Goal: Book appointment/travel/reservation

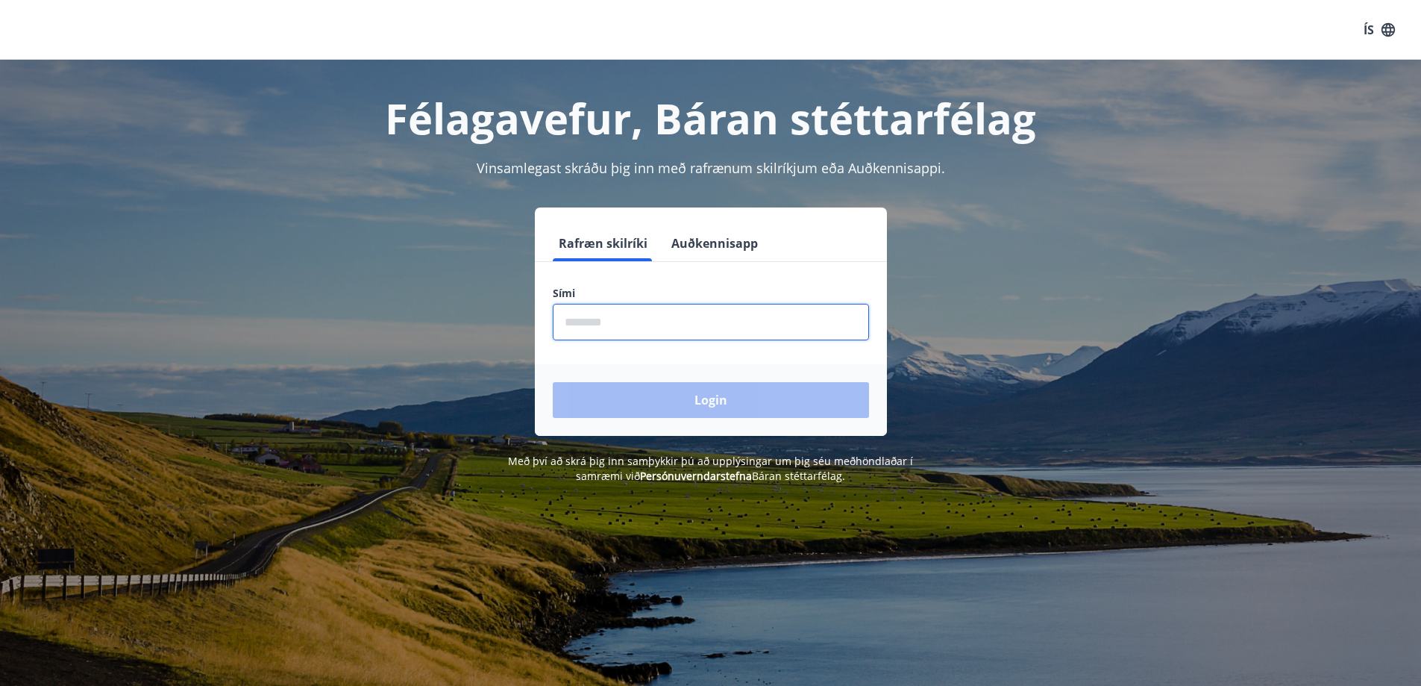
click at [709, 325] on input "phone" at bounding box center [711, 322] width 316 height 37
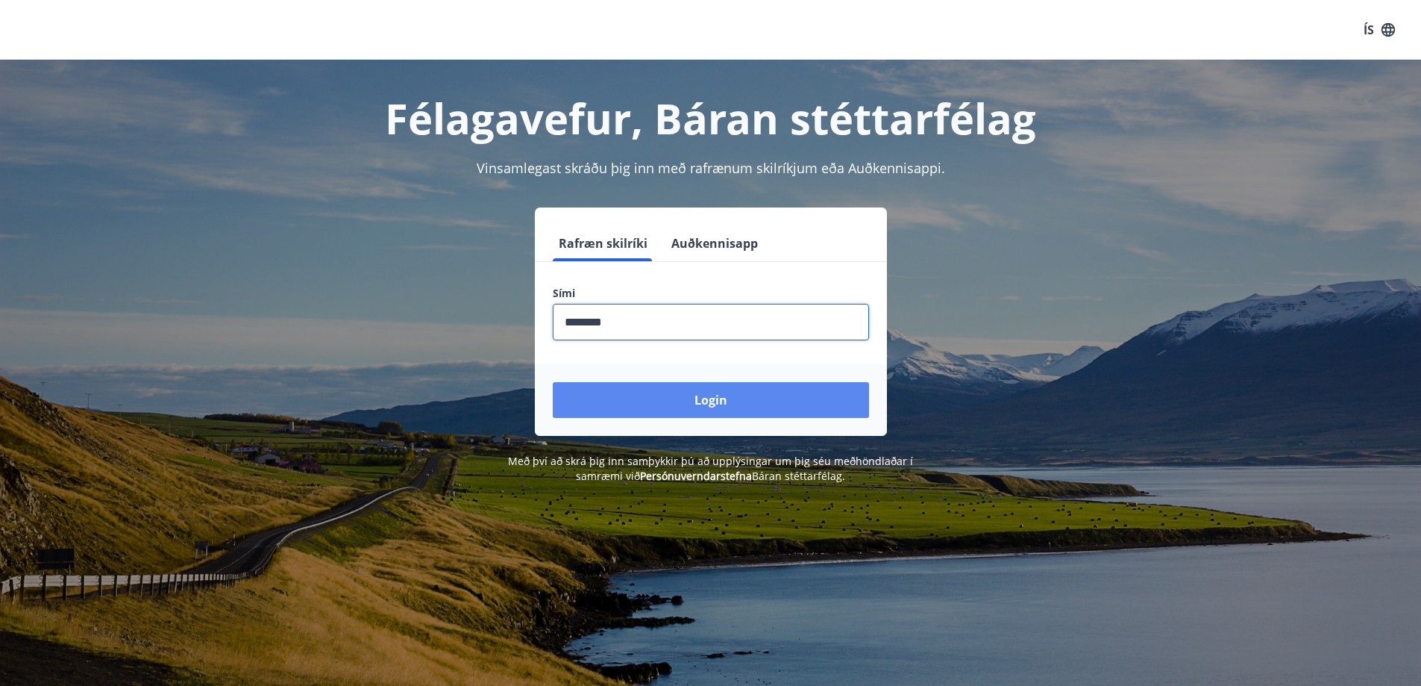
type input "********"
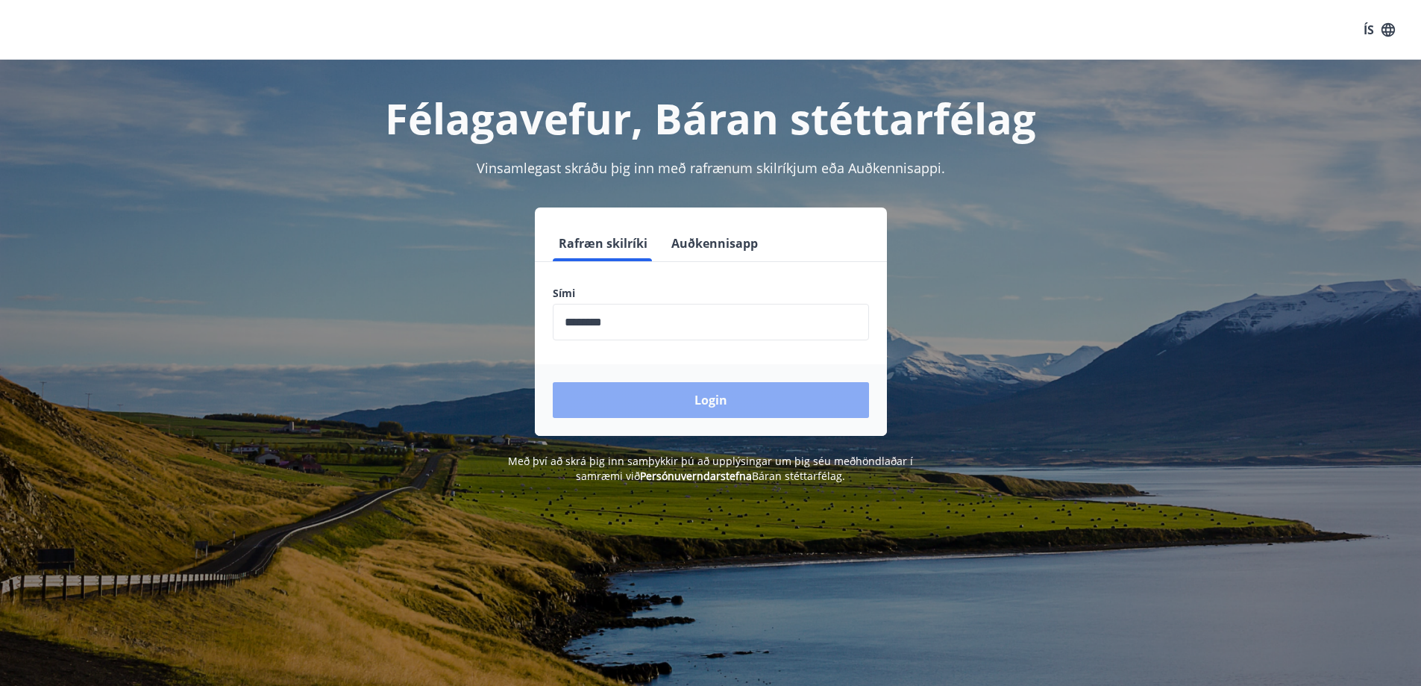
click at [710, 407] on button "Login" at bounding box center [711, 400] width 316 height 36
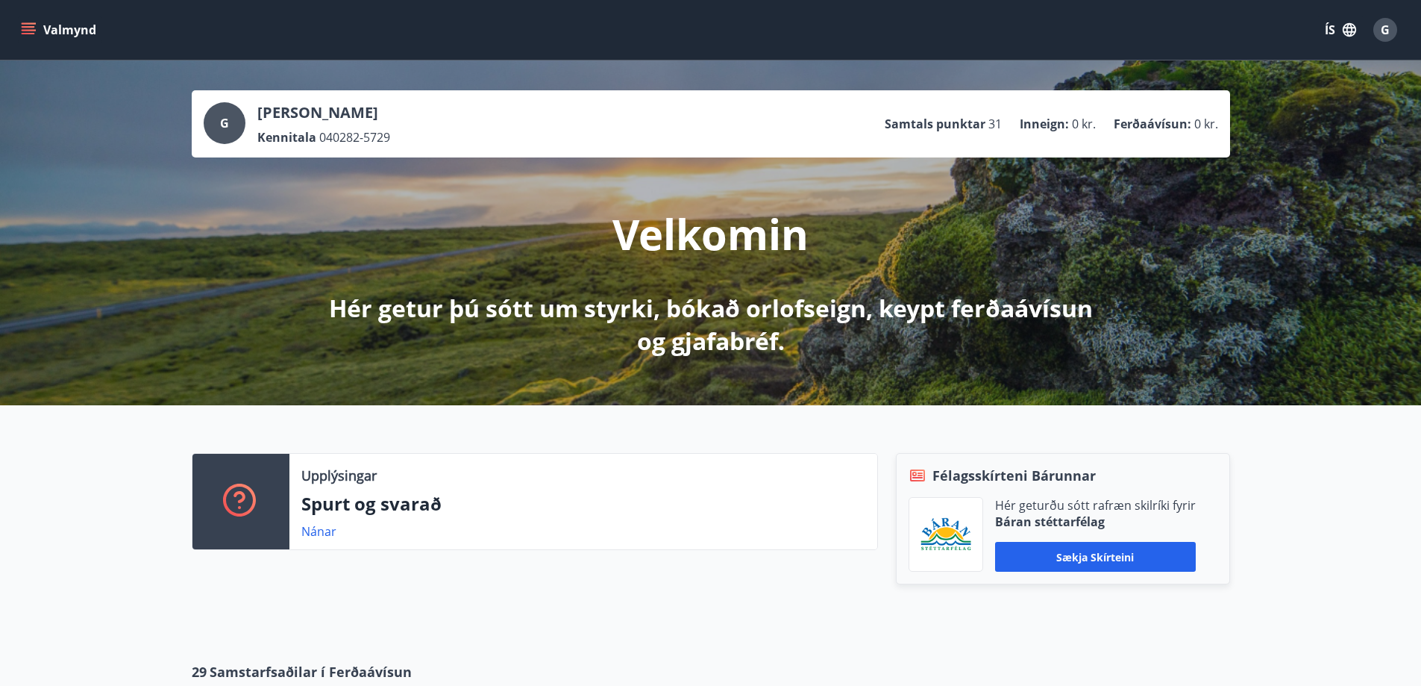
click at [34, 35] on icon "menu" at bounding box center [28, 29] width 15 height 15
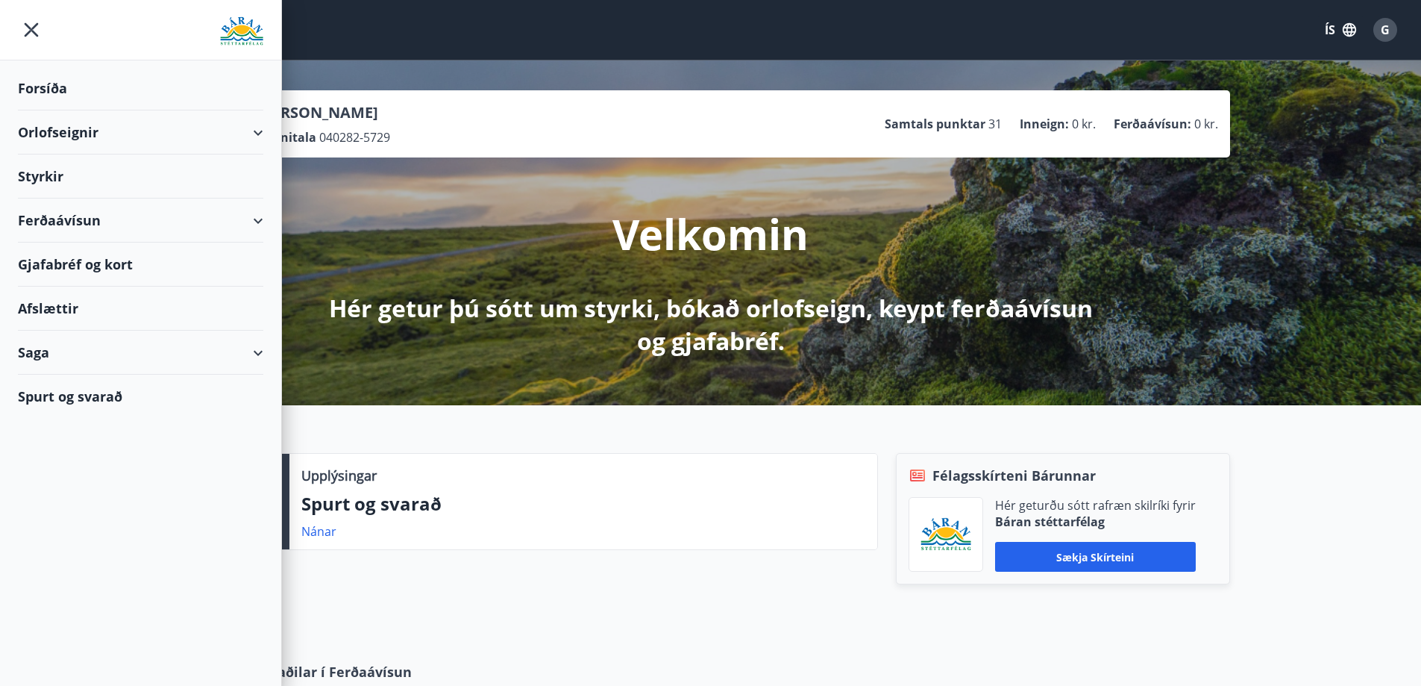
click at [260, 137] on div "Orlofseignir" at bounding box center [140, 132] width 245 height 44
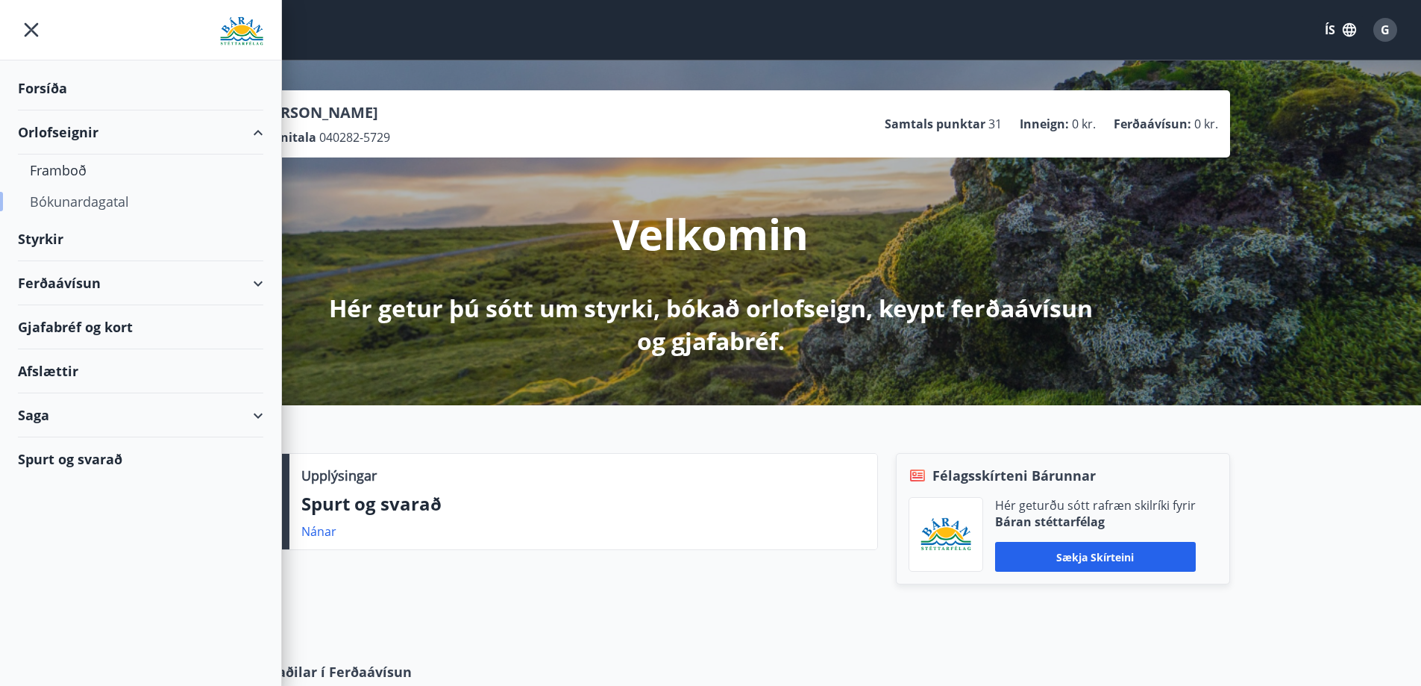
click at [101, 206] on div "Bókunardagatal" at bounding box center [141, 201] width 222 height 31
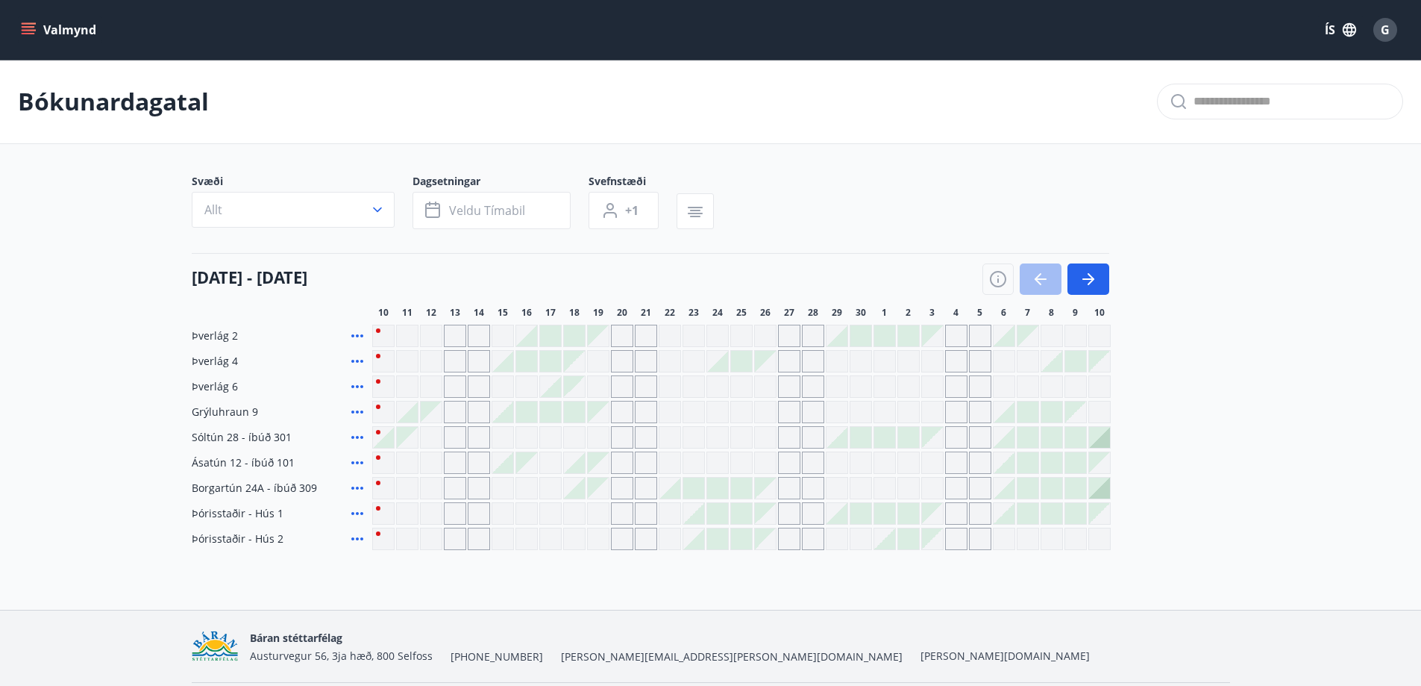
click at [713, 521] on div at bounding box center [717, 513] width 21 height 21
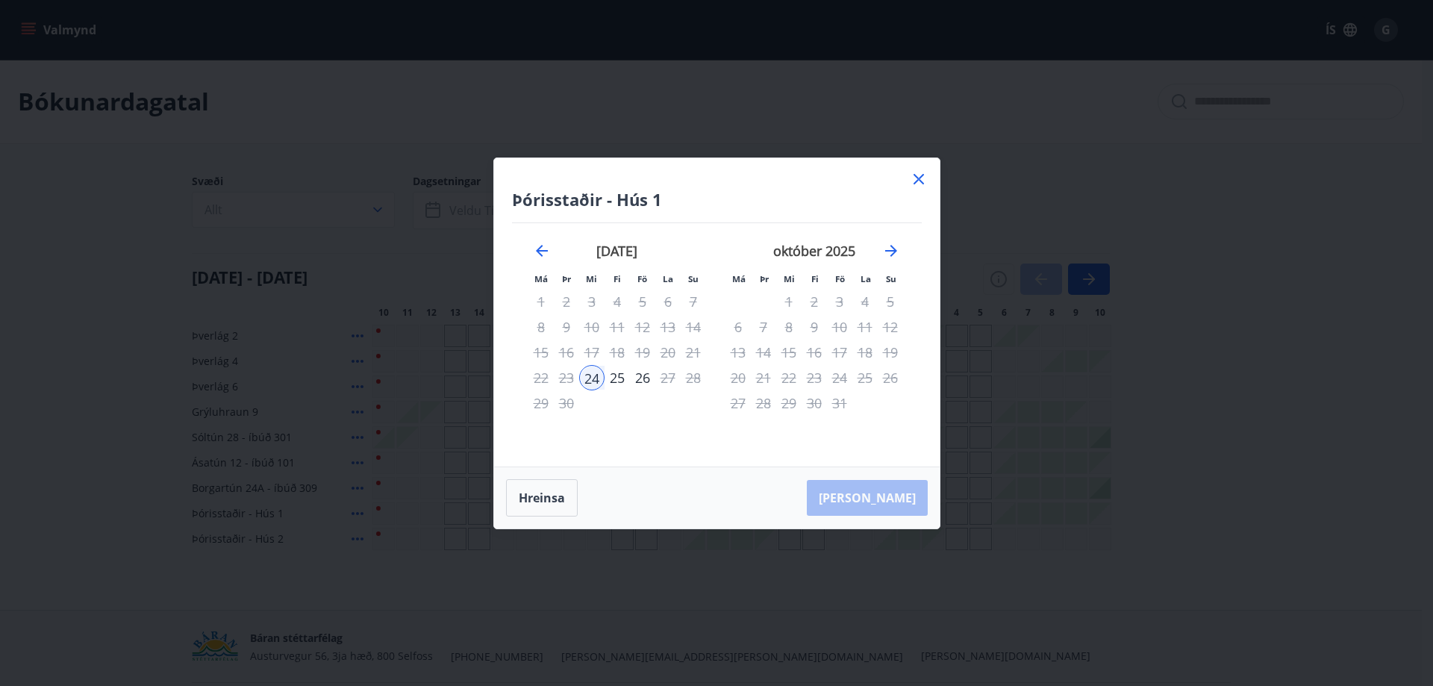
click at [918, 186] on icon at bounding box center [919, 179] width 18 height 18
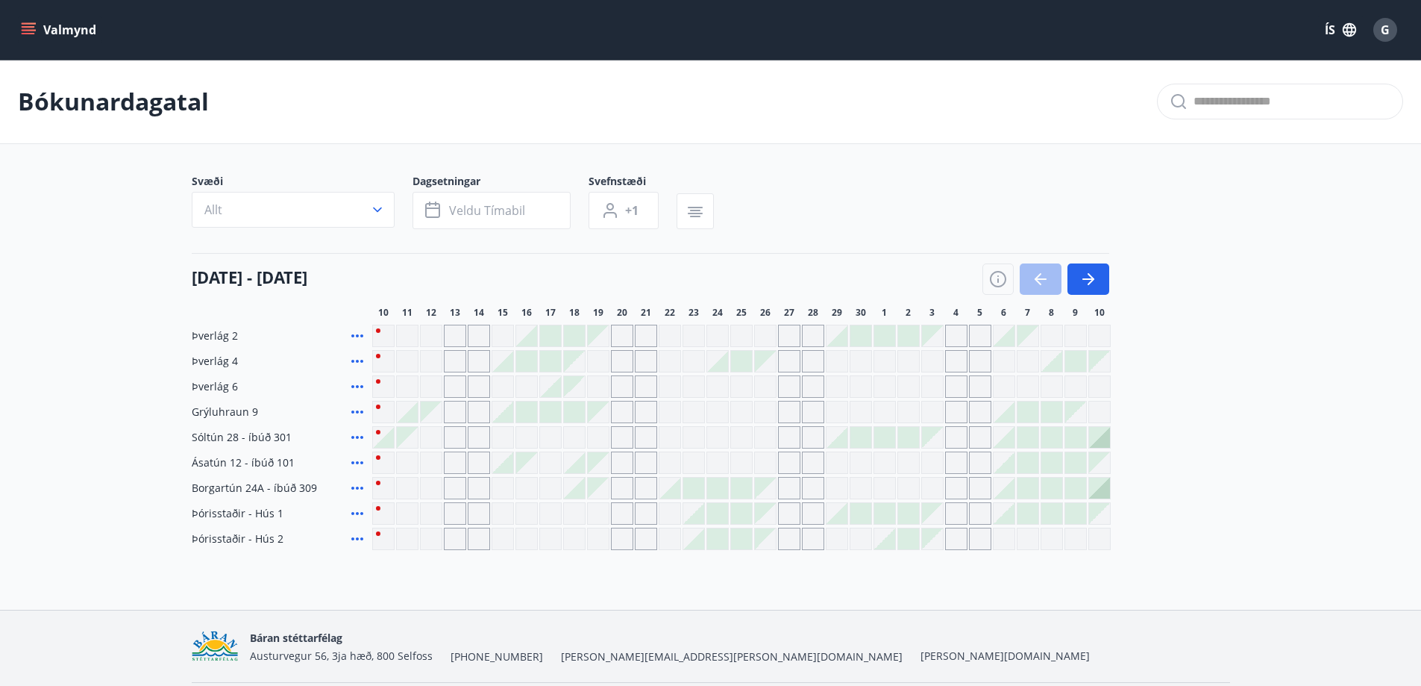
drag, startPoint x: 34, startPoint y: 31, endPoint x: 109, endPoint y: 483, distance: 458.3
click at [109, 483] on main "Bókunardagatal Svæði Allt Dagsetningar Veldu tímabil Svefnstæði +1 10 september…" at bounding box center [710, 305] width 1421 height 490
click at [28, 32] on icon "menu" at bounding box center [28, 29] width 15 height 15
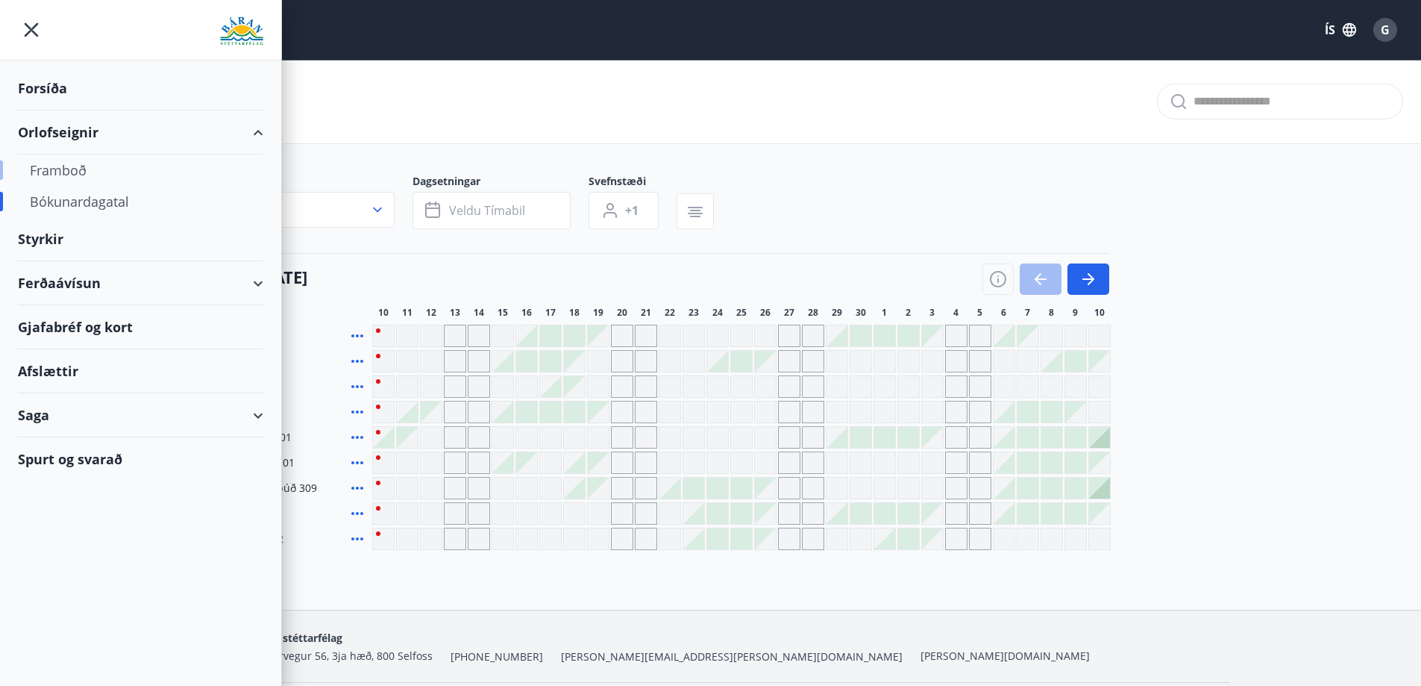
click at [66, 176] on div "Framboð" at bounding box center [141, 169] width 222 height 31
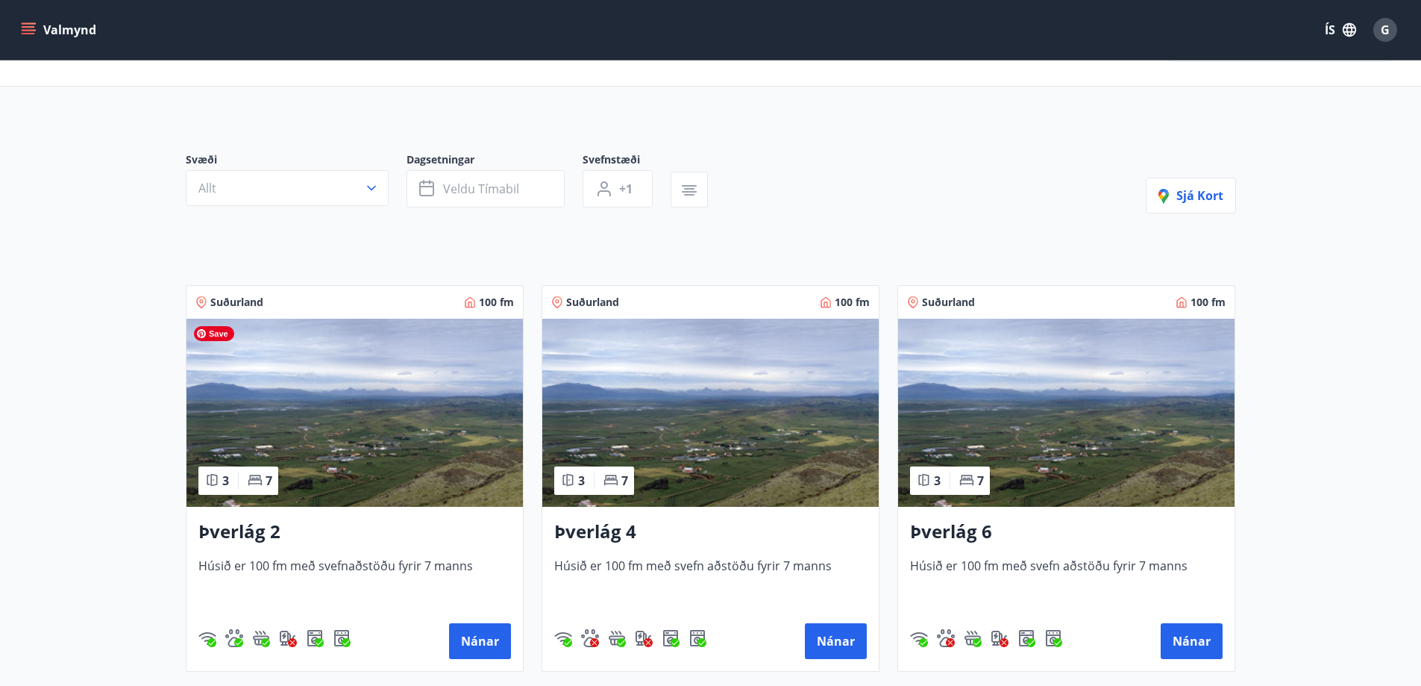
scroll to position [60, 0]
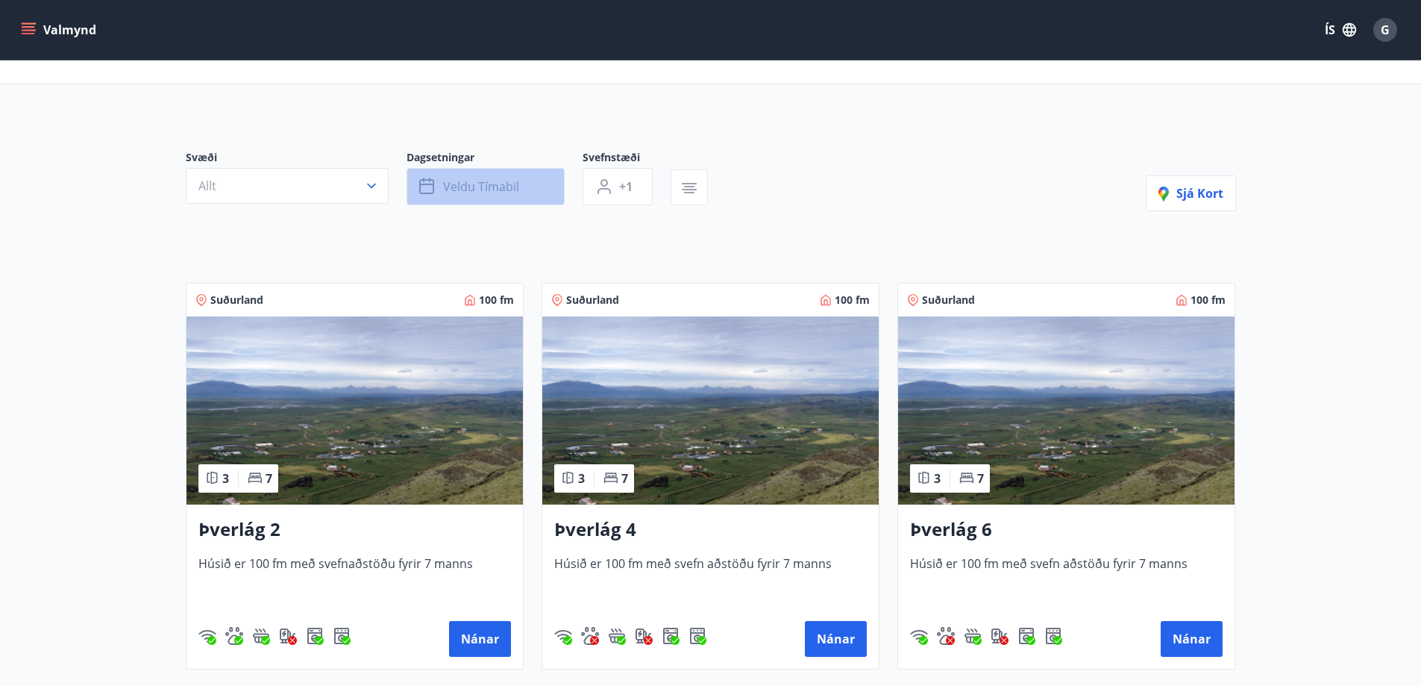
click at [520, 203] on button "Veldu tímabil" at bounding box center [486, 186] width 158 height 37
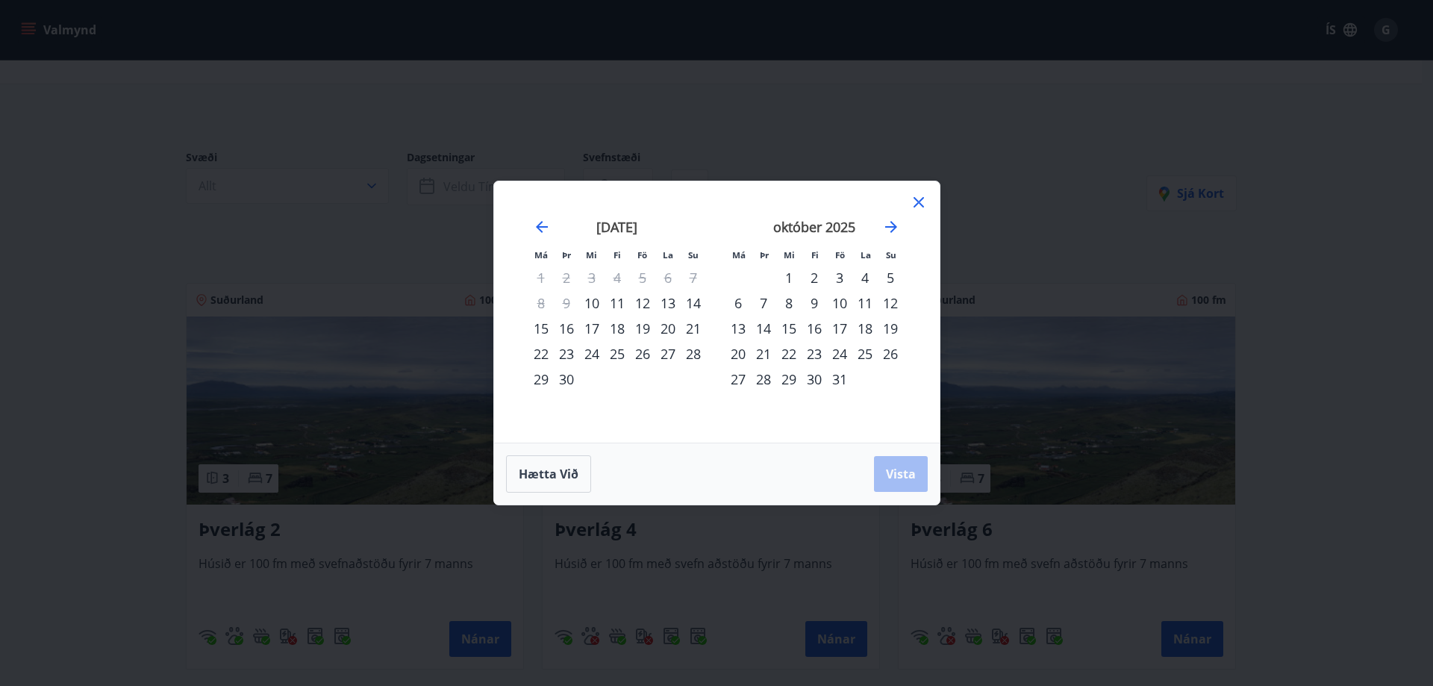
click at [815, 354] on div "23" at bounding box center [813, 353] width 25 height 25
click at [790, 346] on div "22" at bounding box center [788, 353] width 25 height 25
drag, startPoint x: 786, startPoint y: 356, endPoint x: 872, endPoint y: 344, distance: 86.6
click at [872, 344] on tr "20 21 22 23 24 25 26" at bounding box center [814, 353] width 178 height 25
click at [892, 486] on button "Vista" at bounding box center [901, 474] width 54 height 36
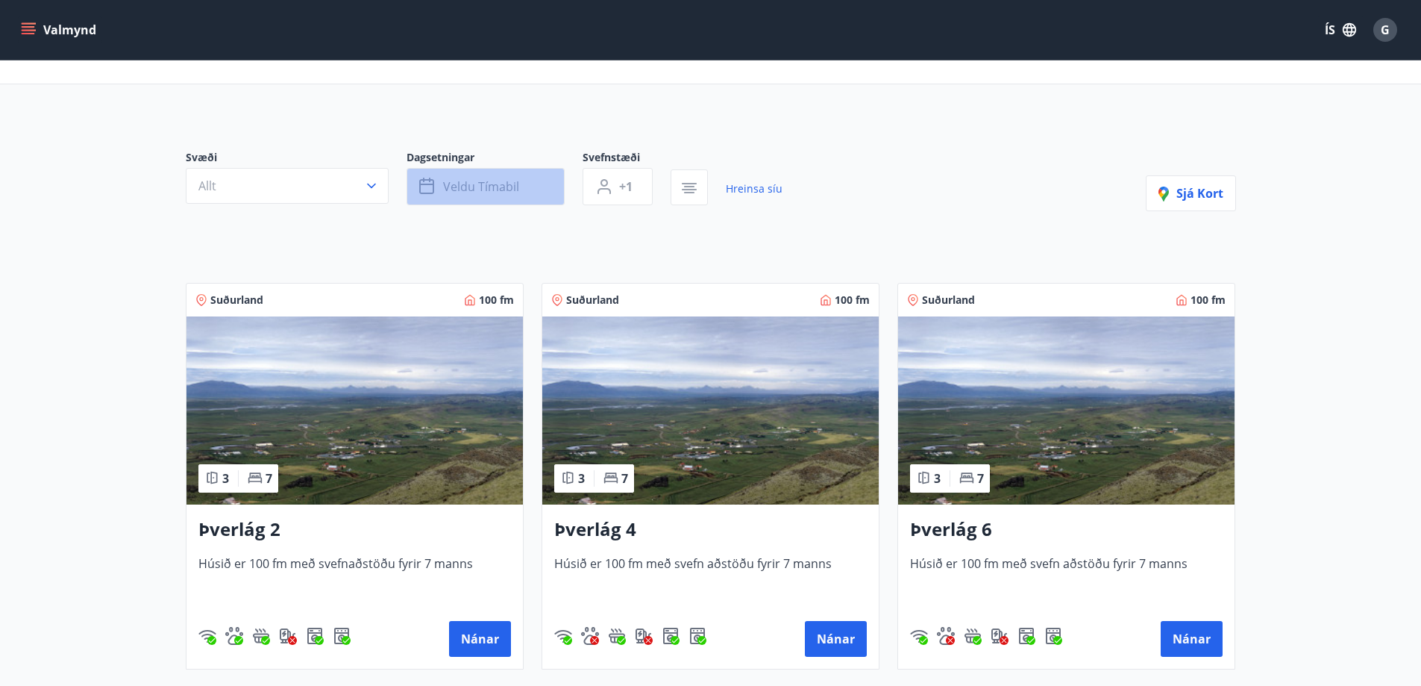
click at [518, 185] on span "Veldu tímabil" at bounding box center [481, 186] width 76 height 16
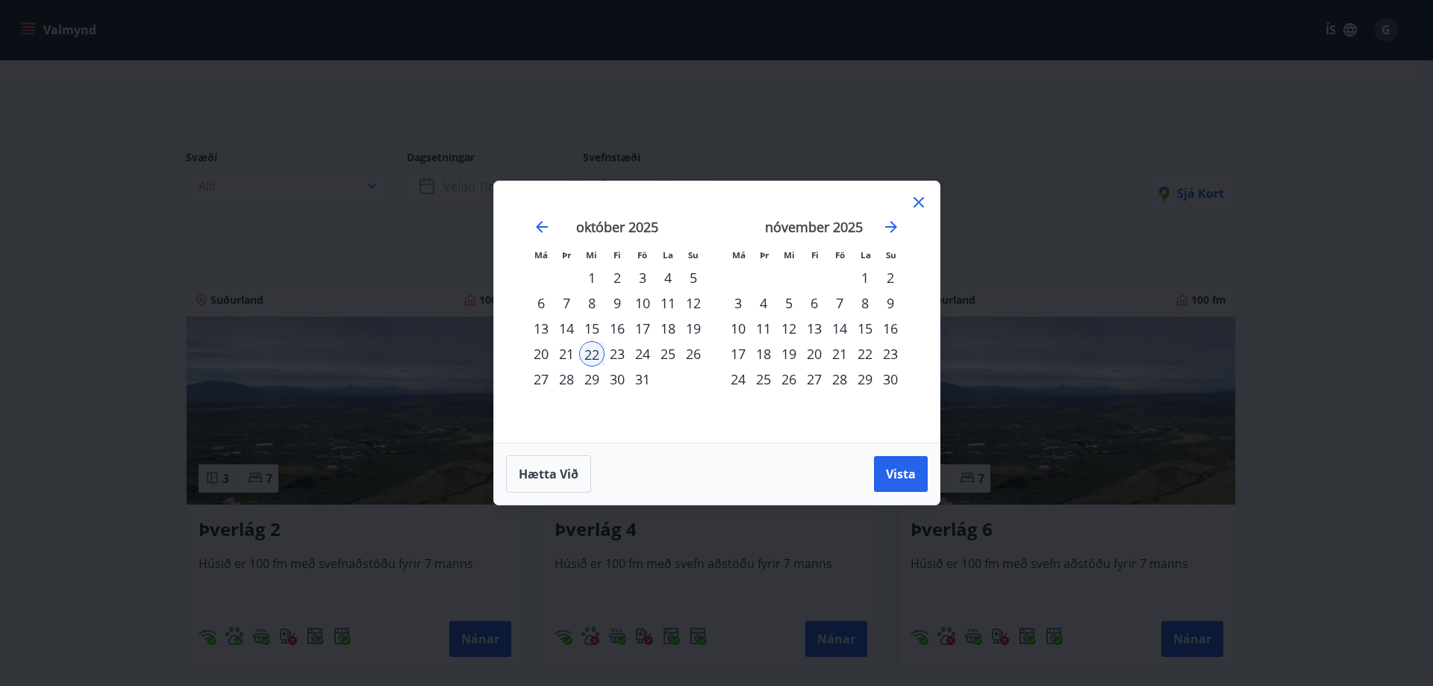
click at [691, 360] on div "26" at bounding box center [692, 353] width 25 height 25
click at [903, 482] on button "Vista" at bounding box center [901, 474] width 54 height 36
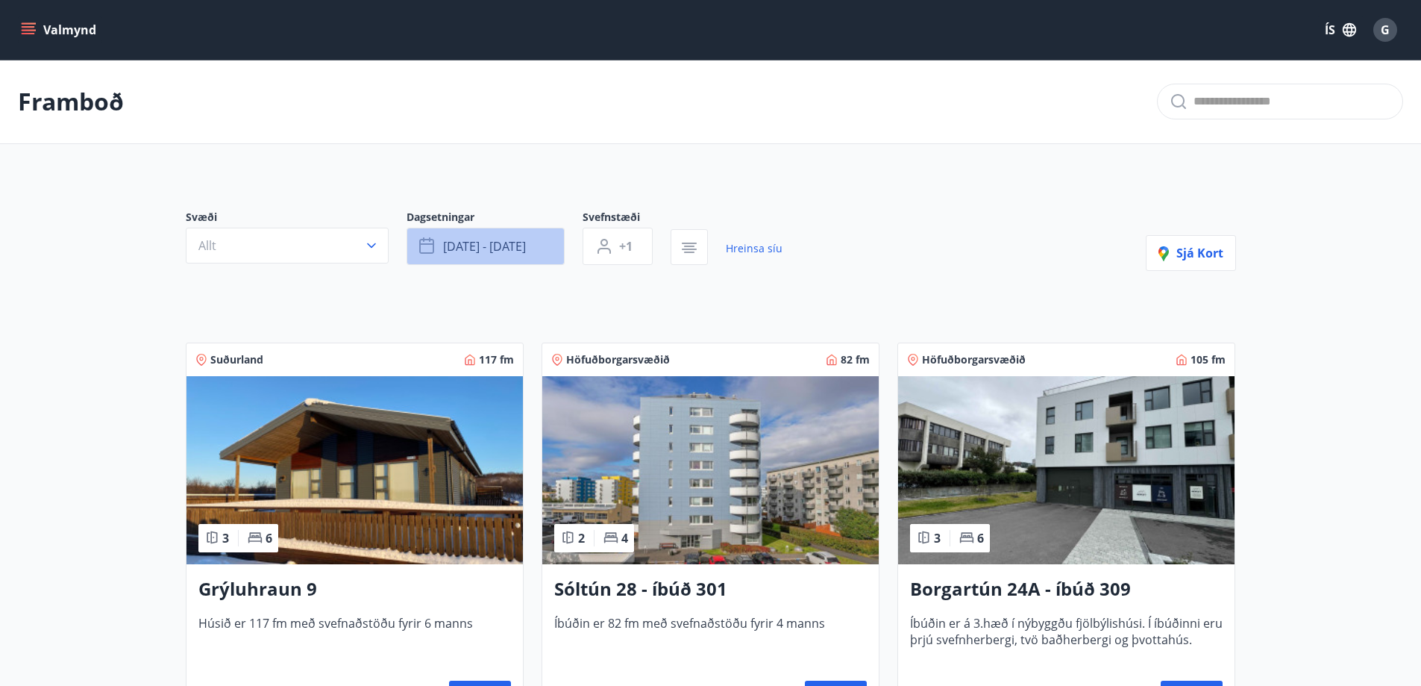
click at [527, 239] on button "okt 22 - okt 26" at bounding box center [486, 246] width 158 height 37
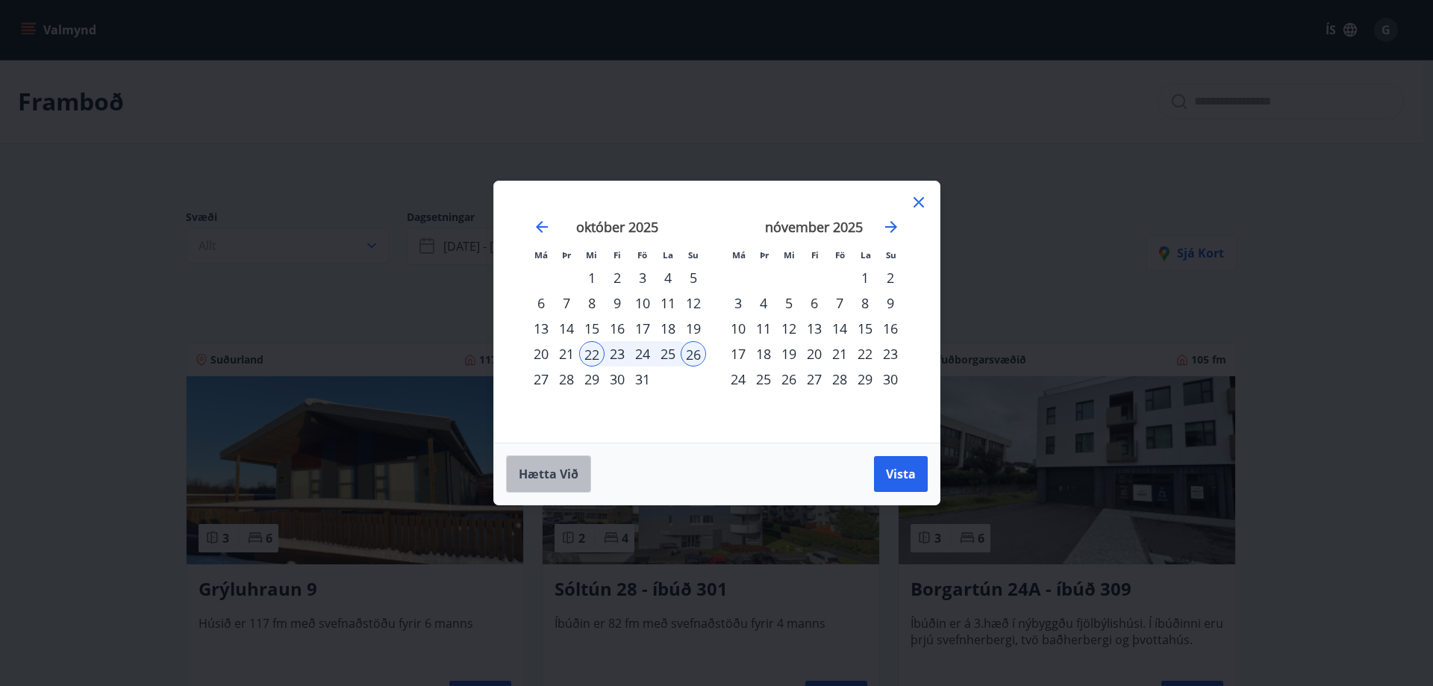
click at [560, 472] on span "Hætta við" at bounding box center [549, 474] width 60 height 16
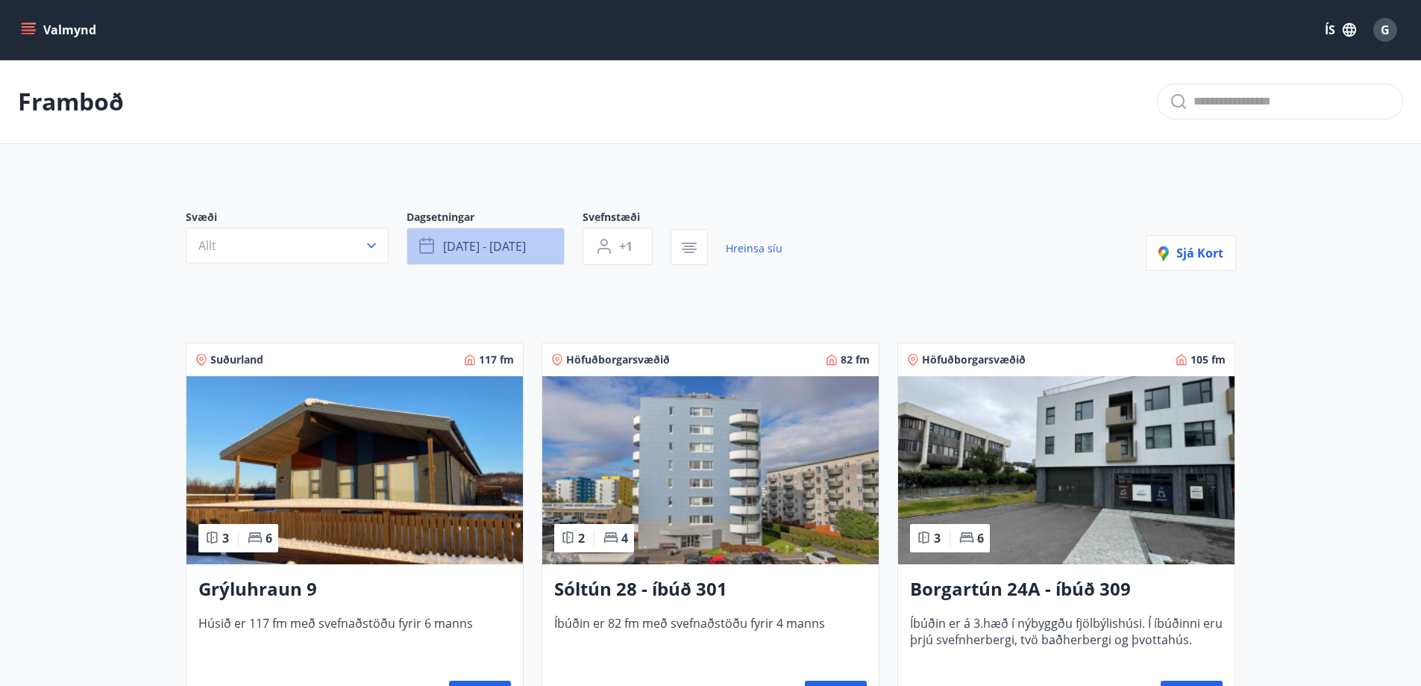
click at [550, 242] on button "okt 22 - okt 26" at bounding box center [486, 246] width 158 height 37
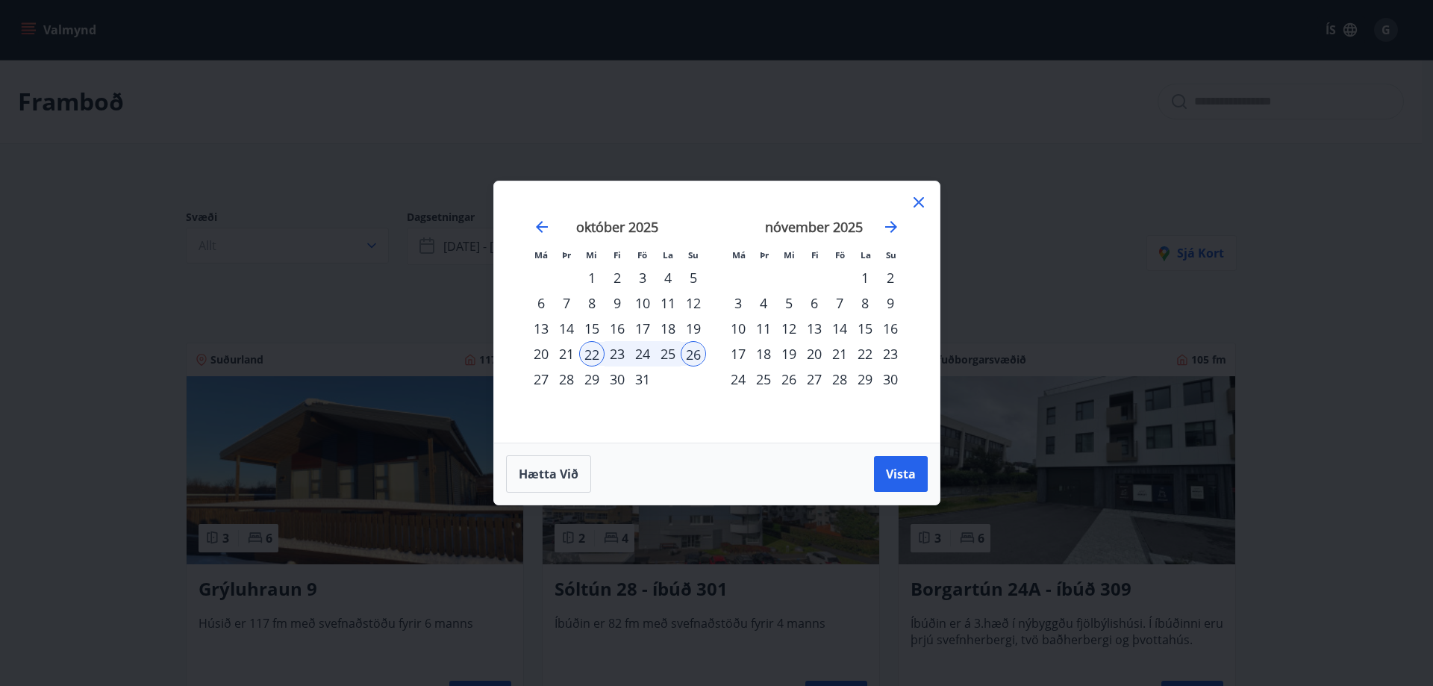
click at [920, 206] on icon at bounding box center [919, 202] width 18 height 18
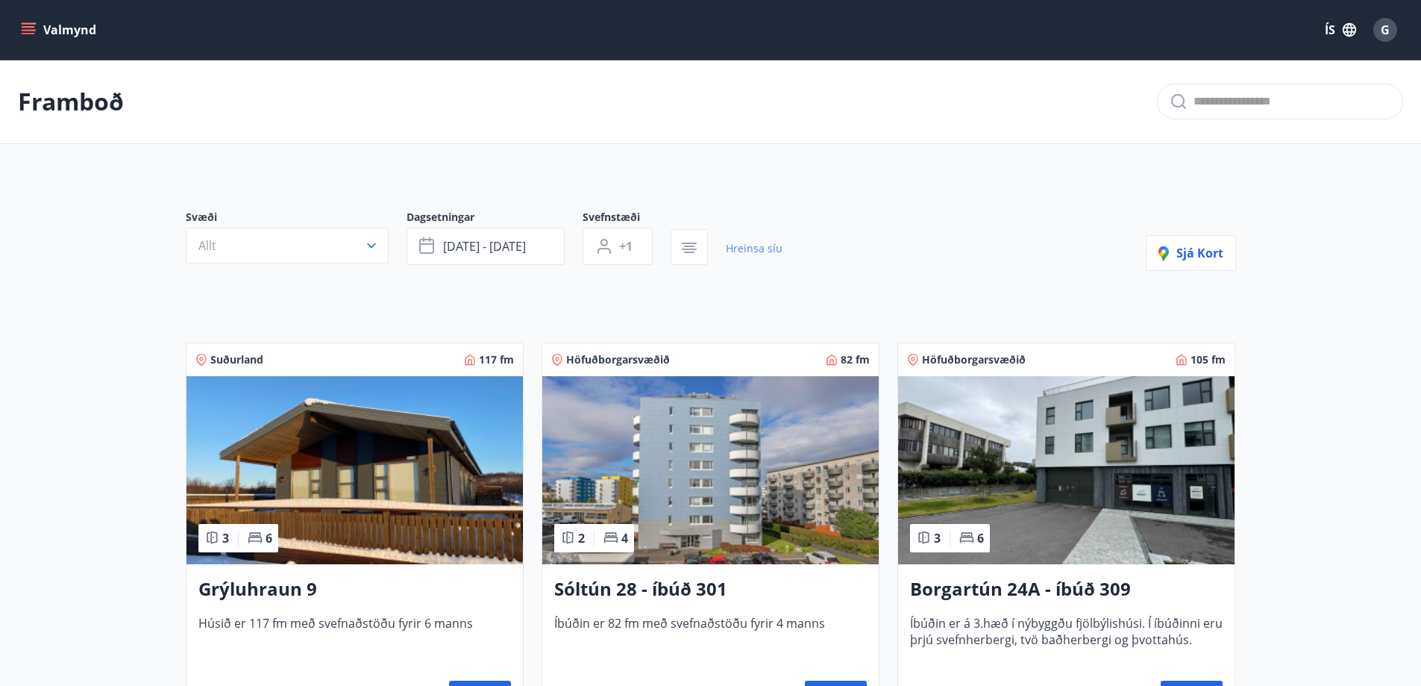
click at [762, 250] on link "Hreinsa síu" at bounding box center [754, 248] width 57 height 33
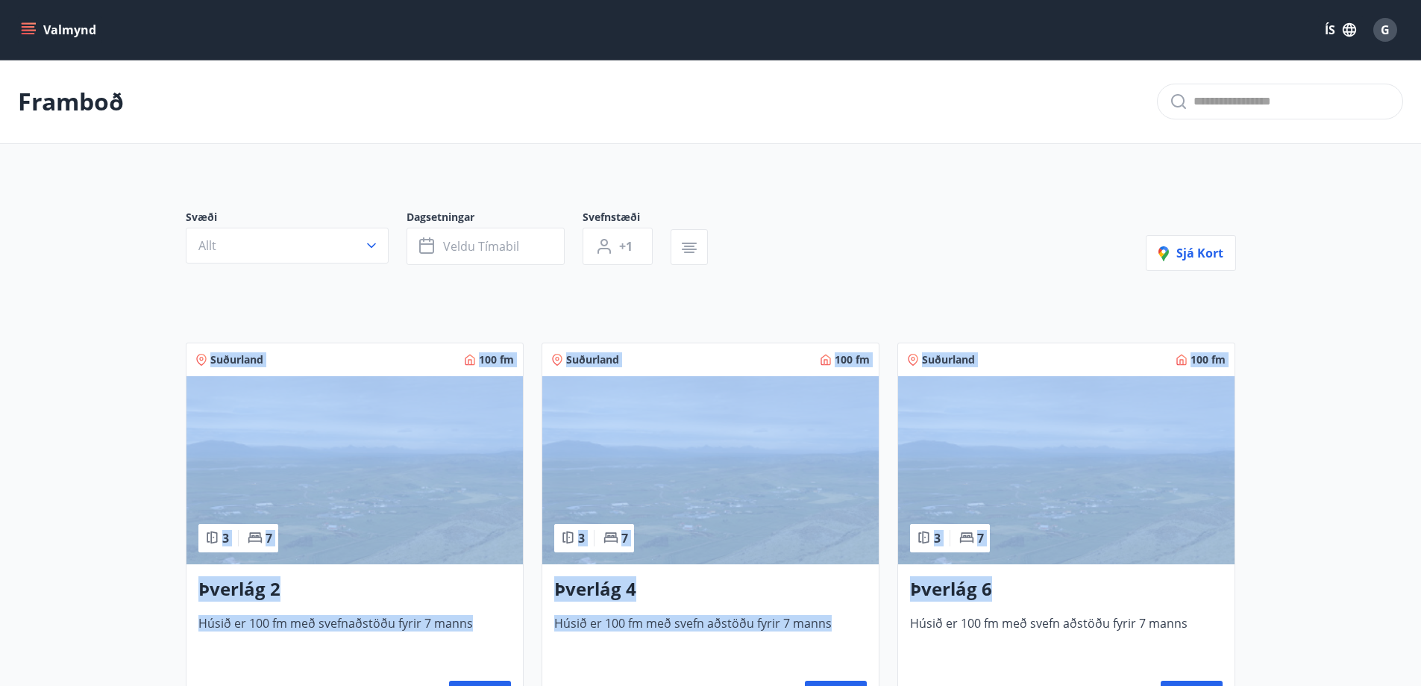
drag, startPoint x: 1427, startPoint y: 213, endPoint x: 1418, endPoint y: 164, distance: 49.5
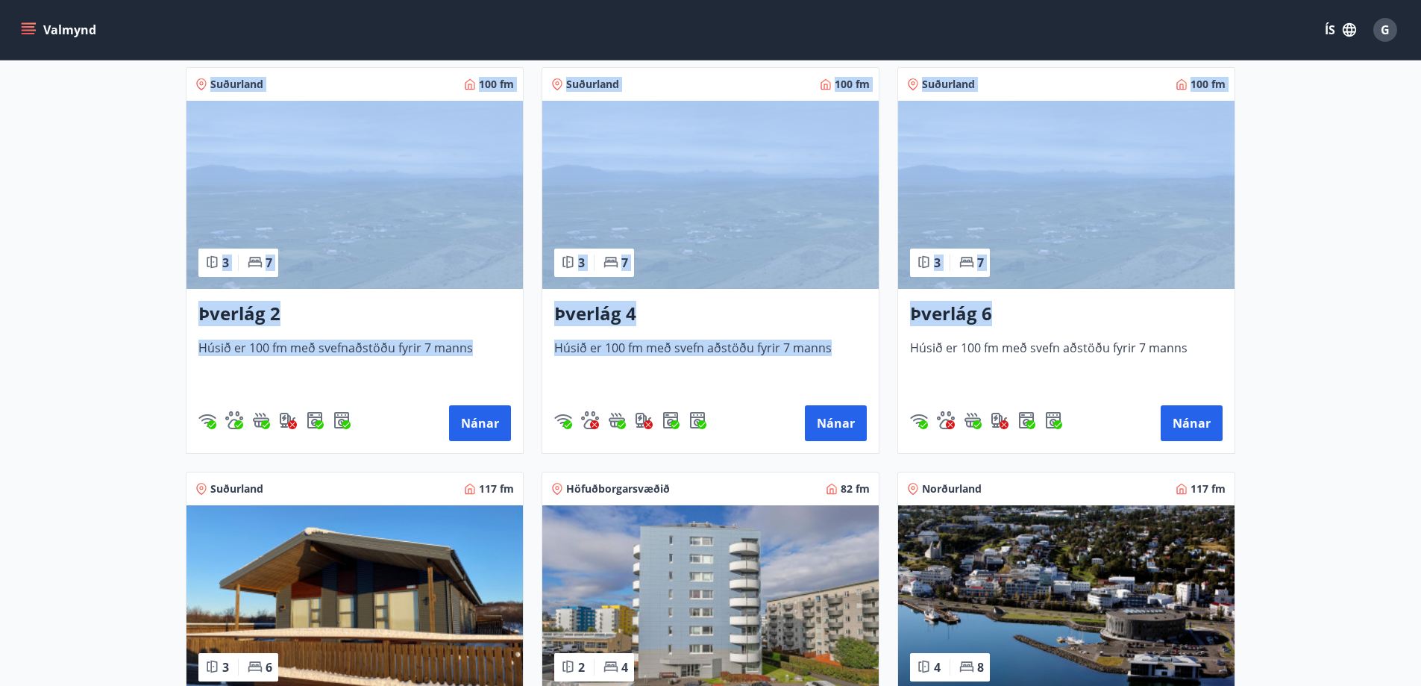
scroll to position [277, 0]
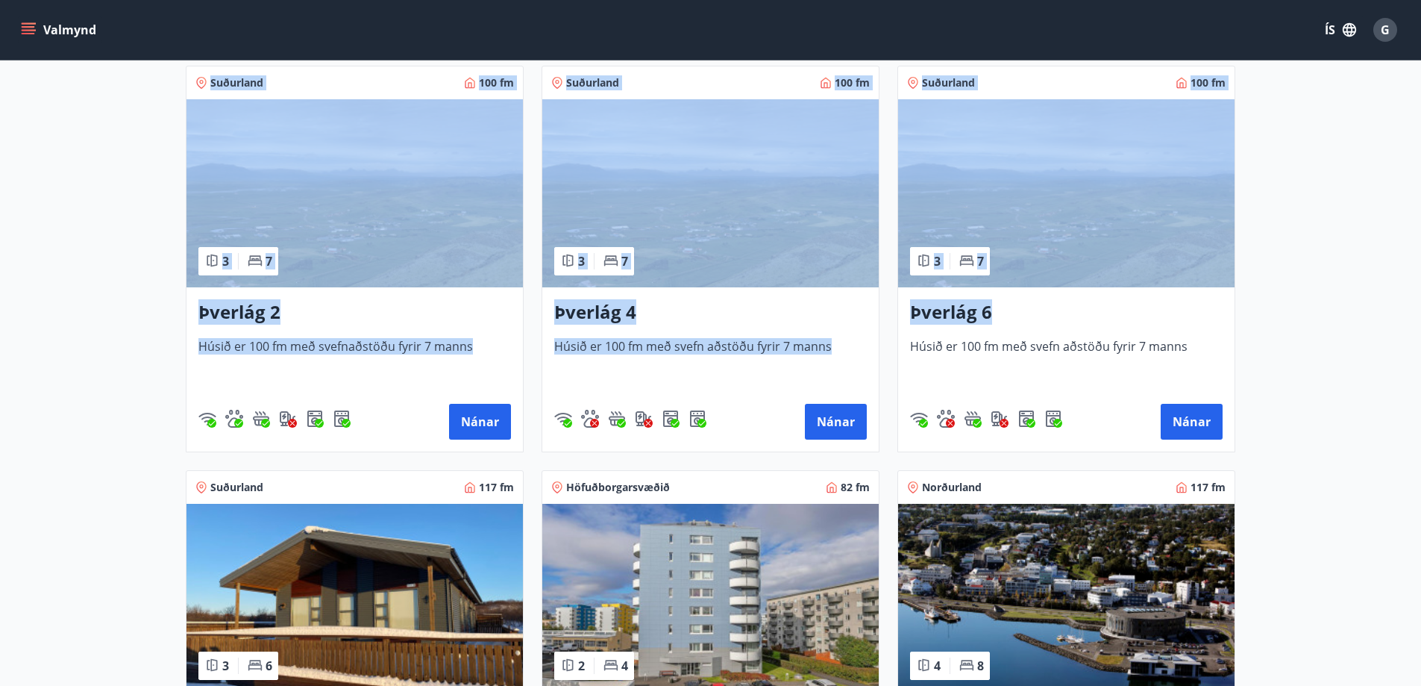
click at [109, 386] on main "Framboð Svæði Allt Dagsetningar Veldu tímabil Svefnstæði +1 Sjá kort Suðurland …" at bounding box center [710, 528] width 1421 height 1490
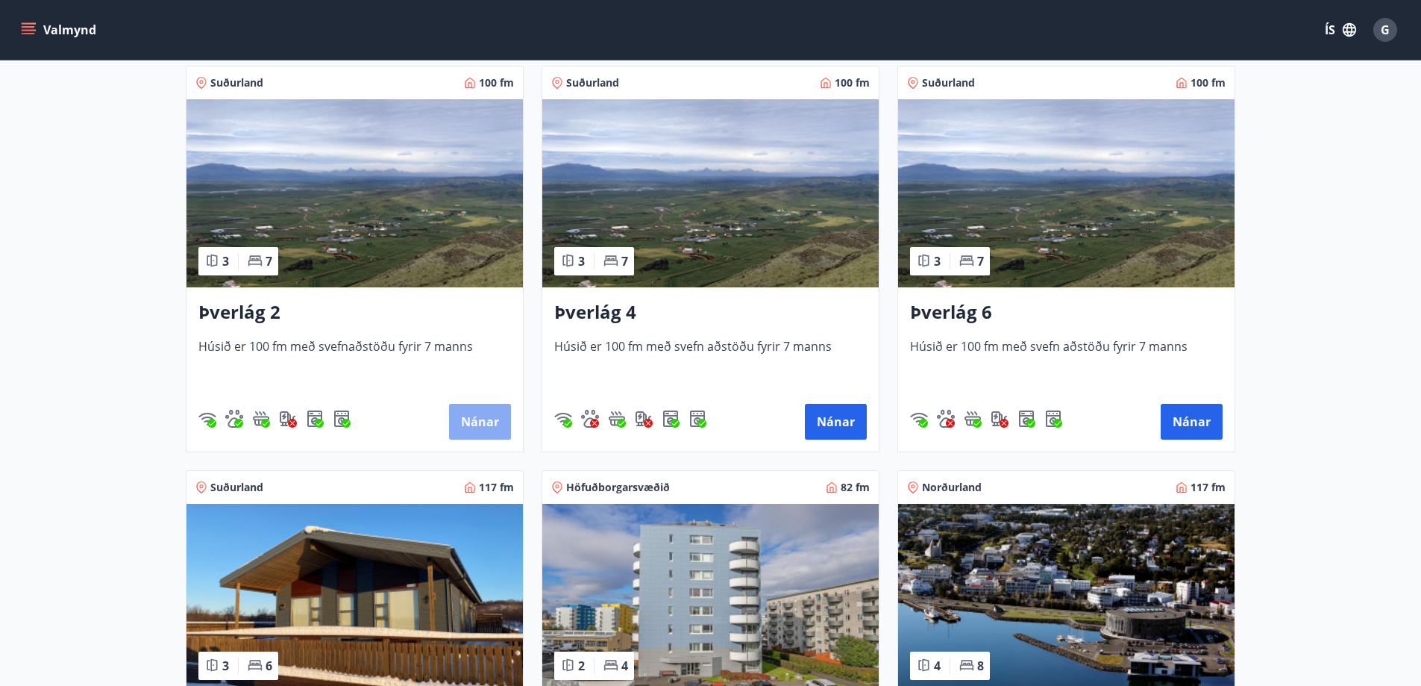
click at [481, 429] on button "Nánar" at bounding box center [480, 422] width 62 height 36
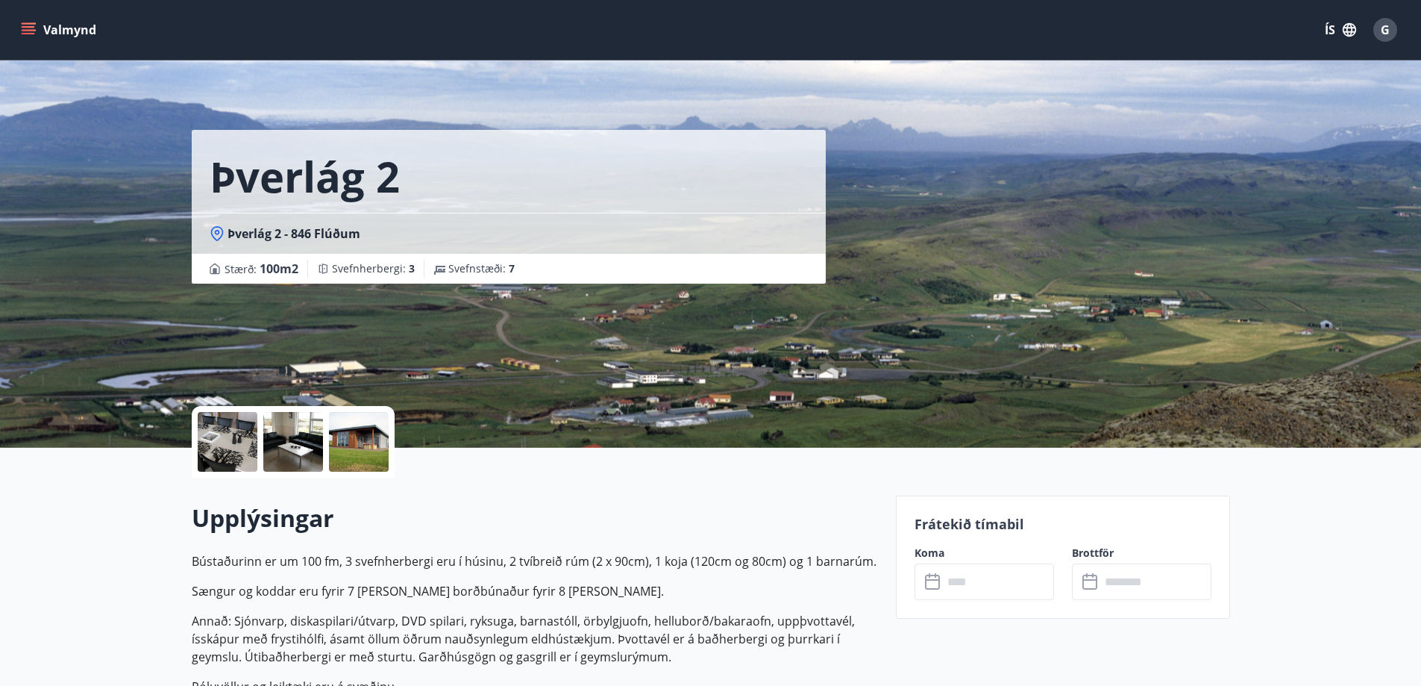
click at [33, 29] on icon "menu" at bounding box center [28, 29] width 15 height 15
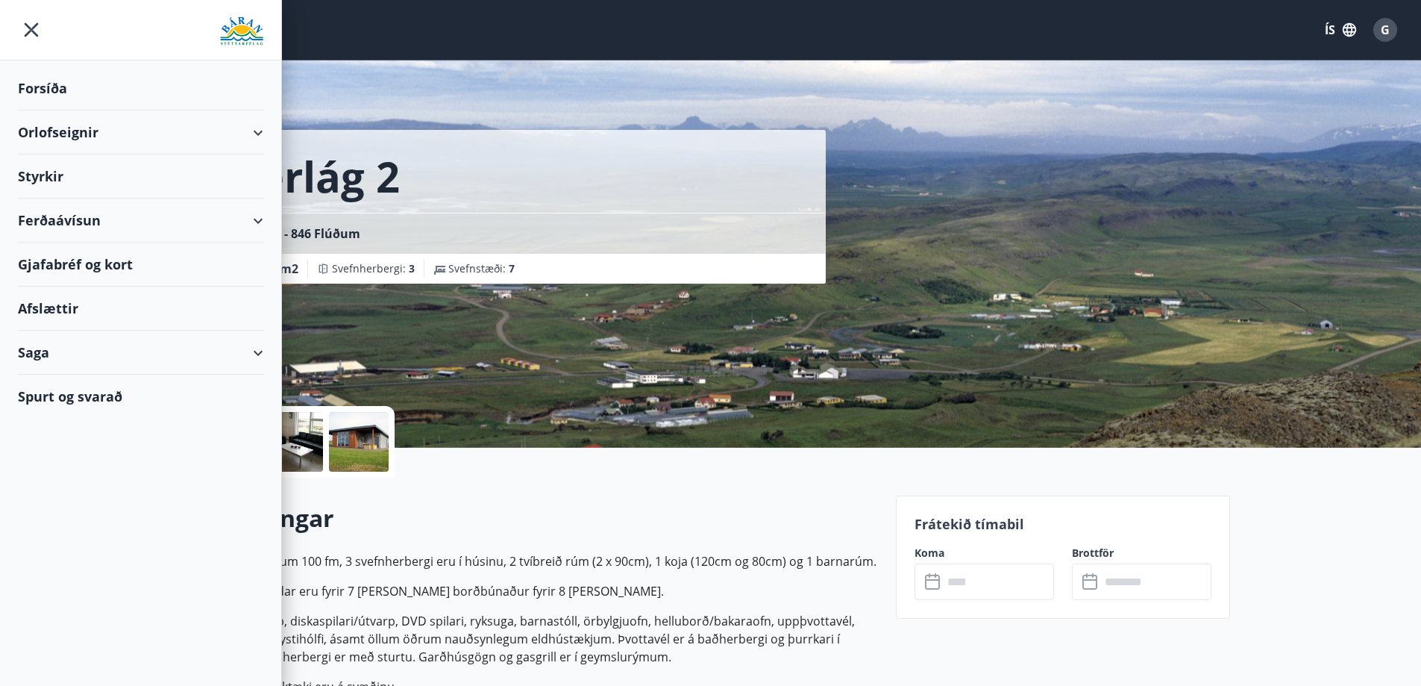
click at [138, 141] on div "Orlofseignir" at bounding box center [140, 132] width 245 height 44
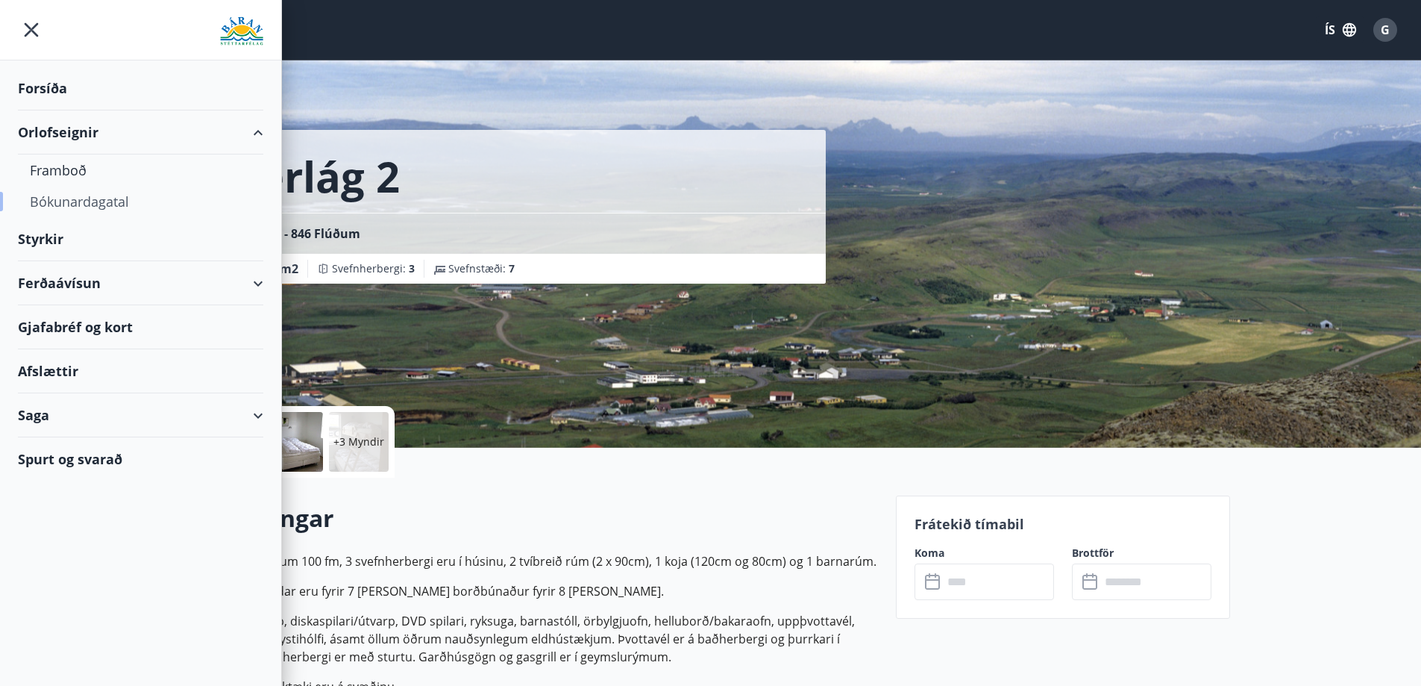
click at [111, 206] on div "Bókunardagatal" at bounding box center [141, 201] width 222 height 31
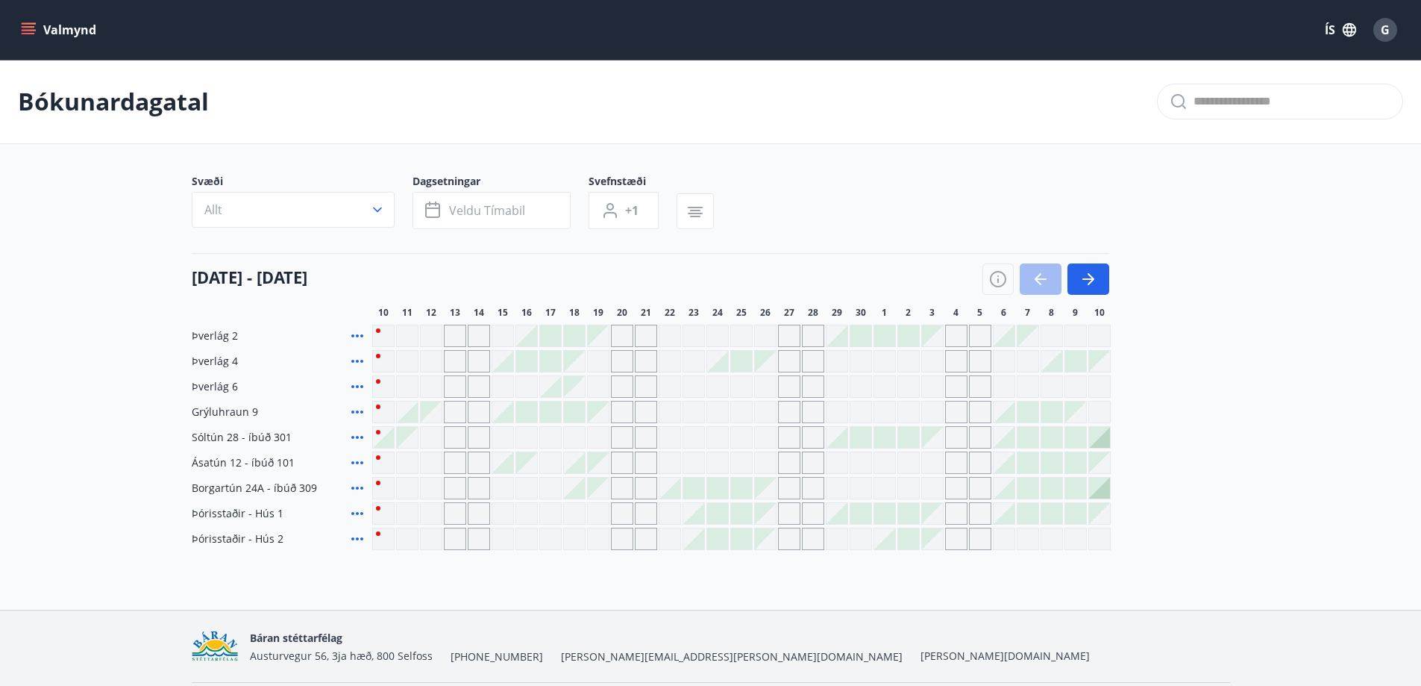
click at [713, 337] on div "Gráir dagar eru ekki bókanlegir" at bounding box center [718, 336] width 22 height 22
